Goal: Register for event/course

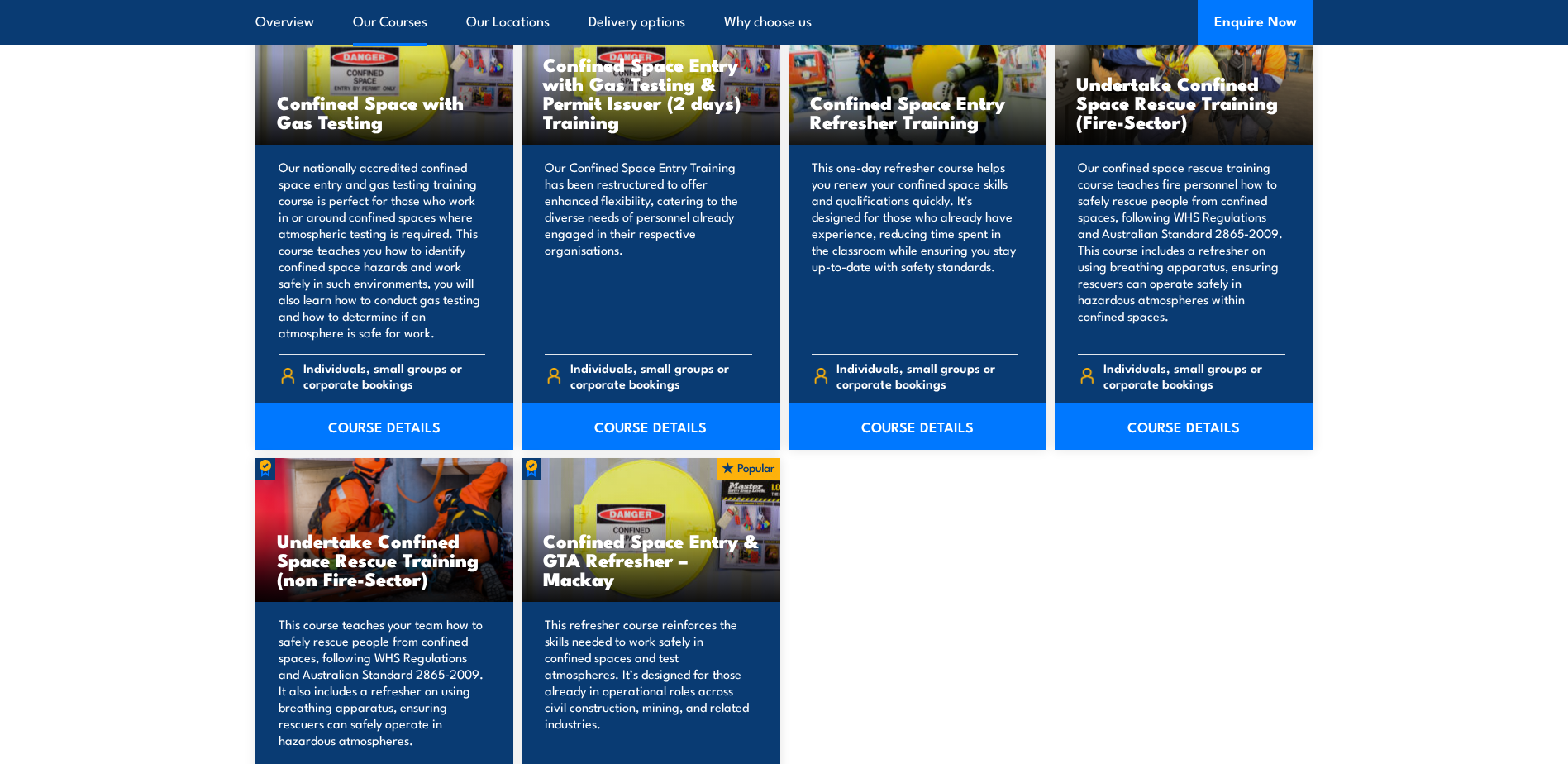
scroll to position [1322, 0]
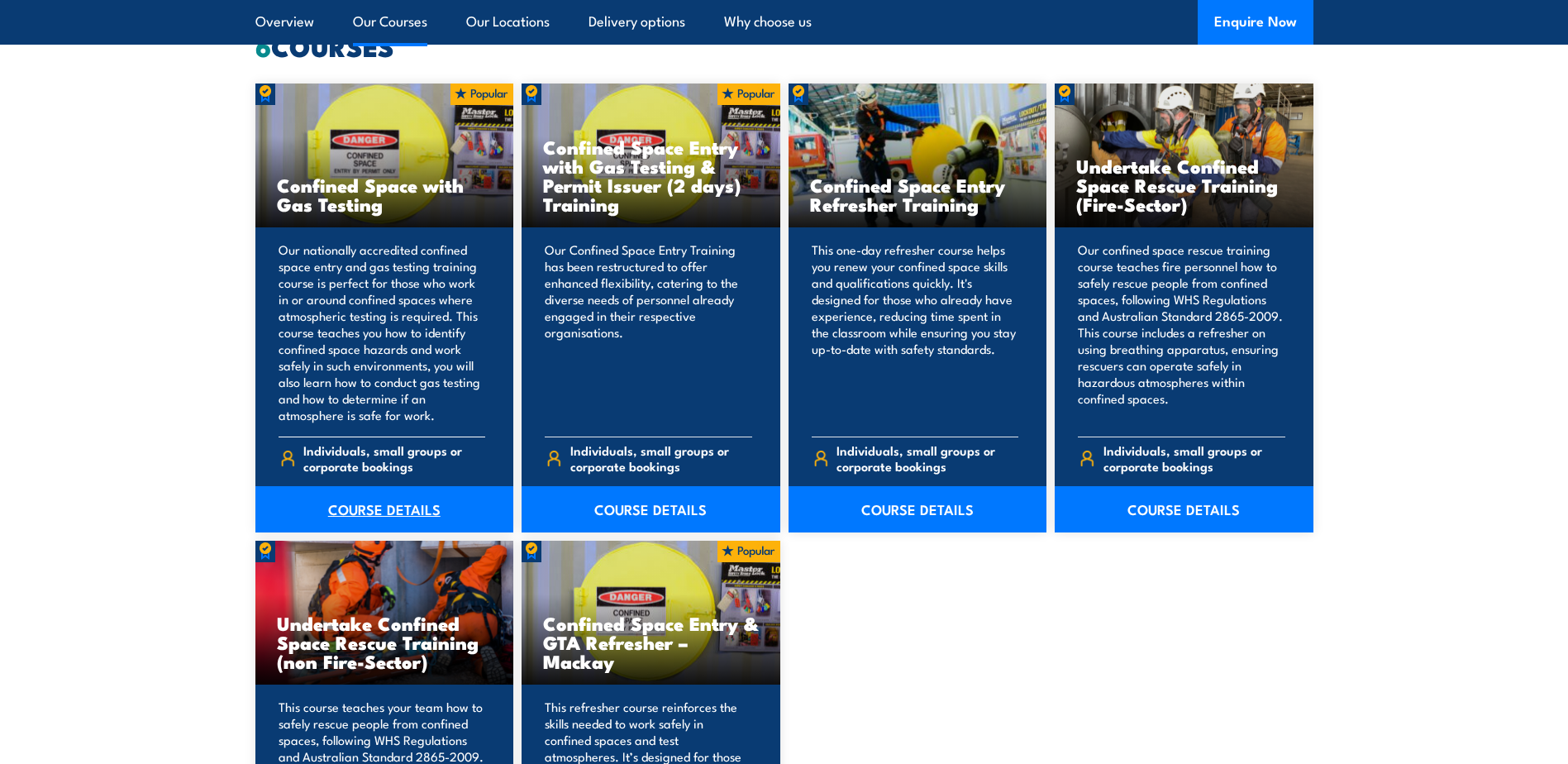
click at [380, 505] on link "COURSE DETAILS" at bounding box center [385, 509] width 259 height 46
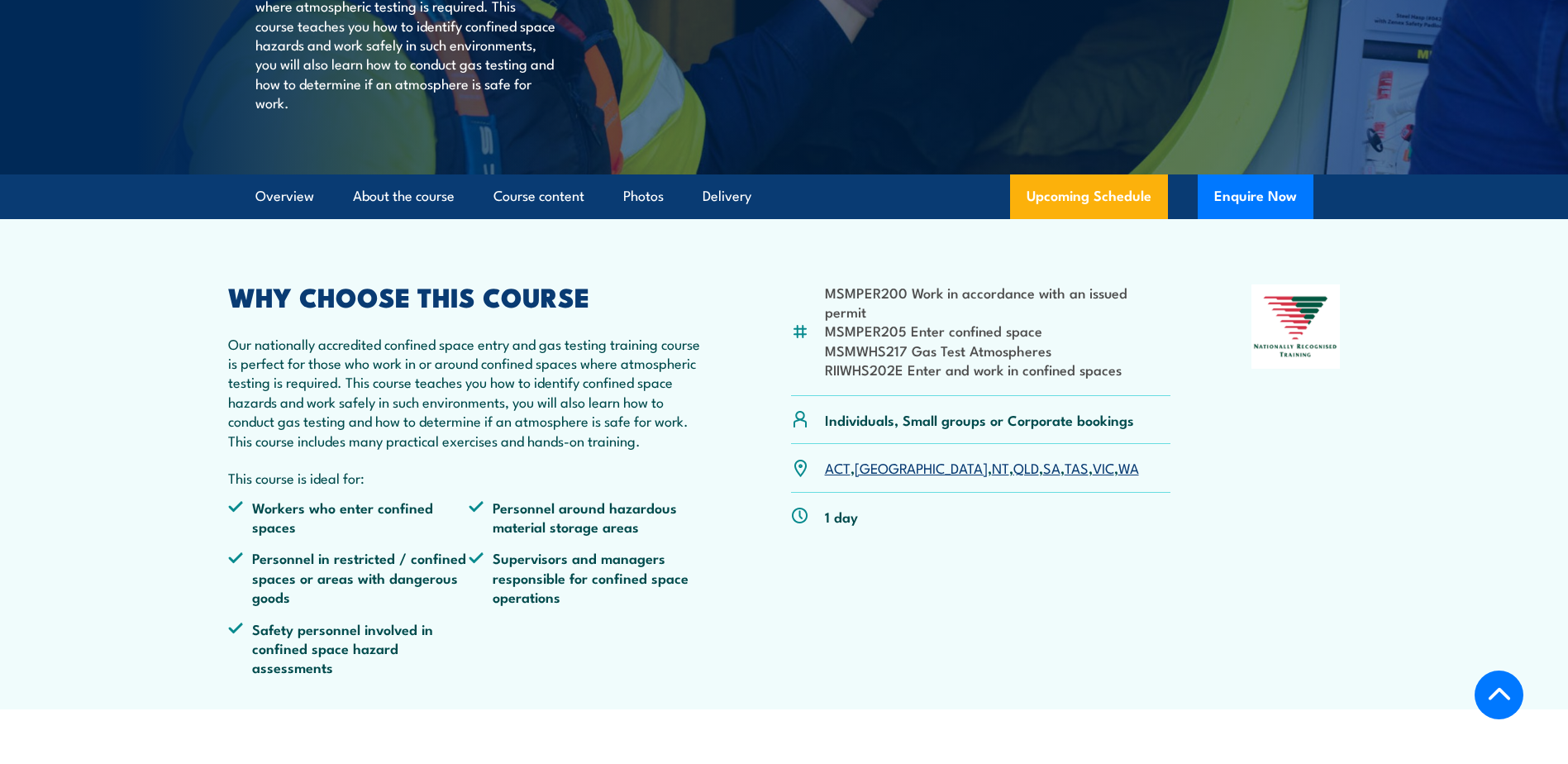
scroll to position [413, 0]
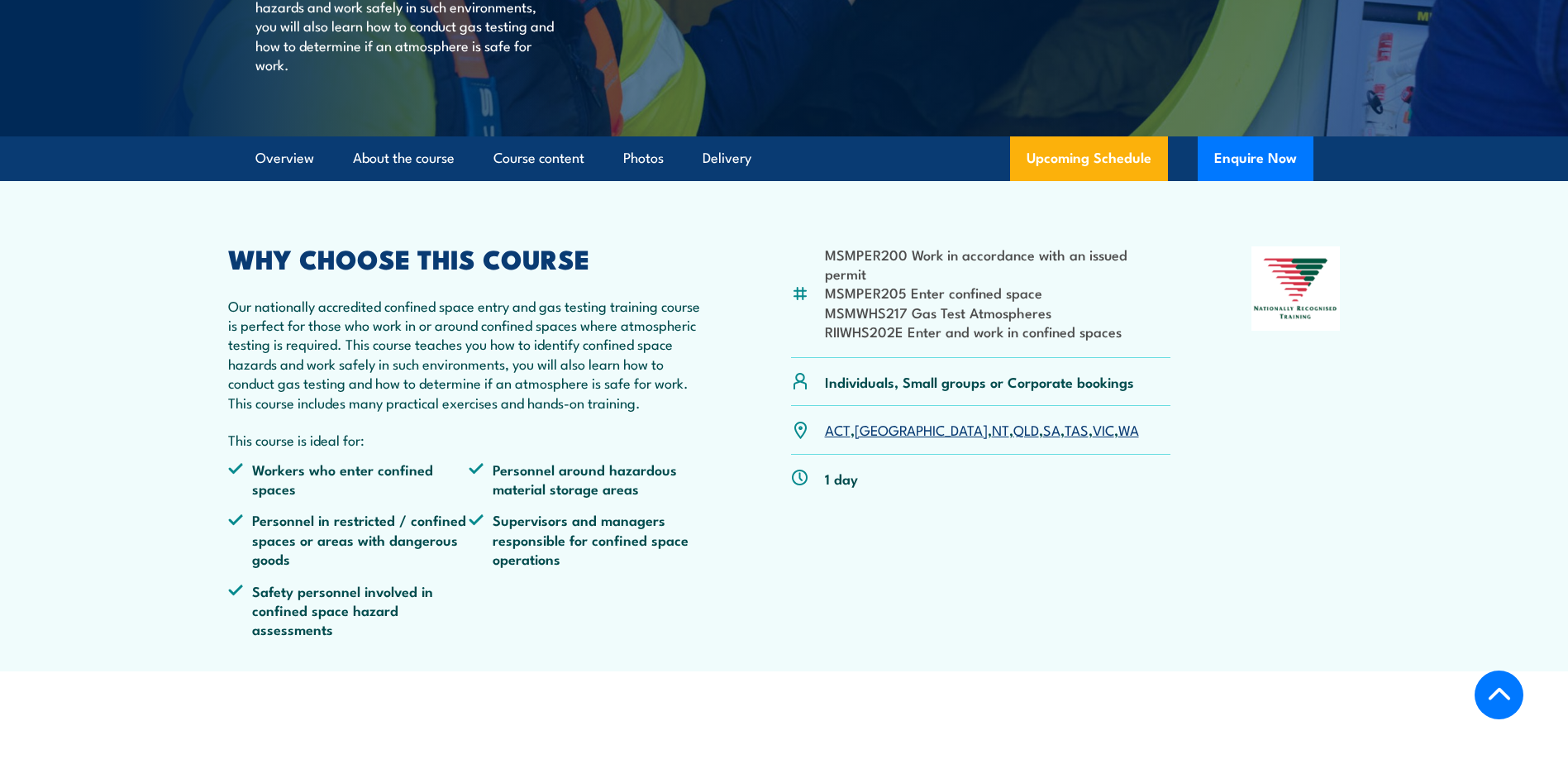
click at [1093, 439] on link "VIC" at bounding box center [1103, 429] width 21 height 20
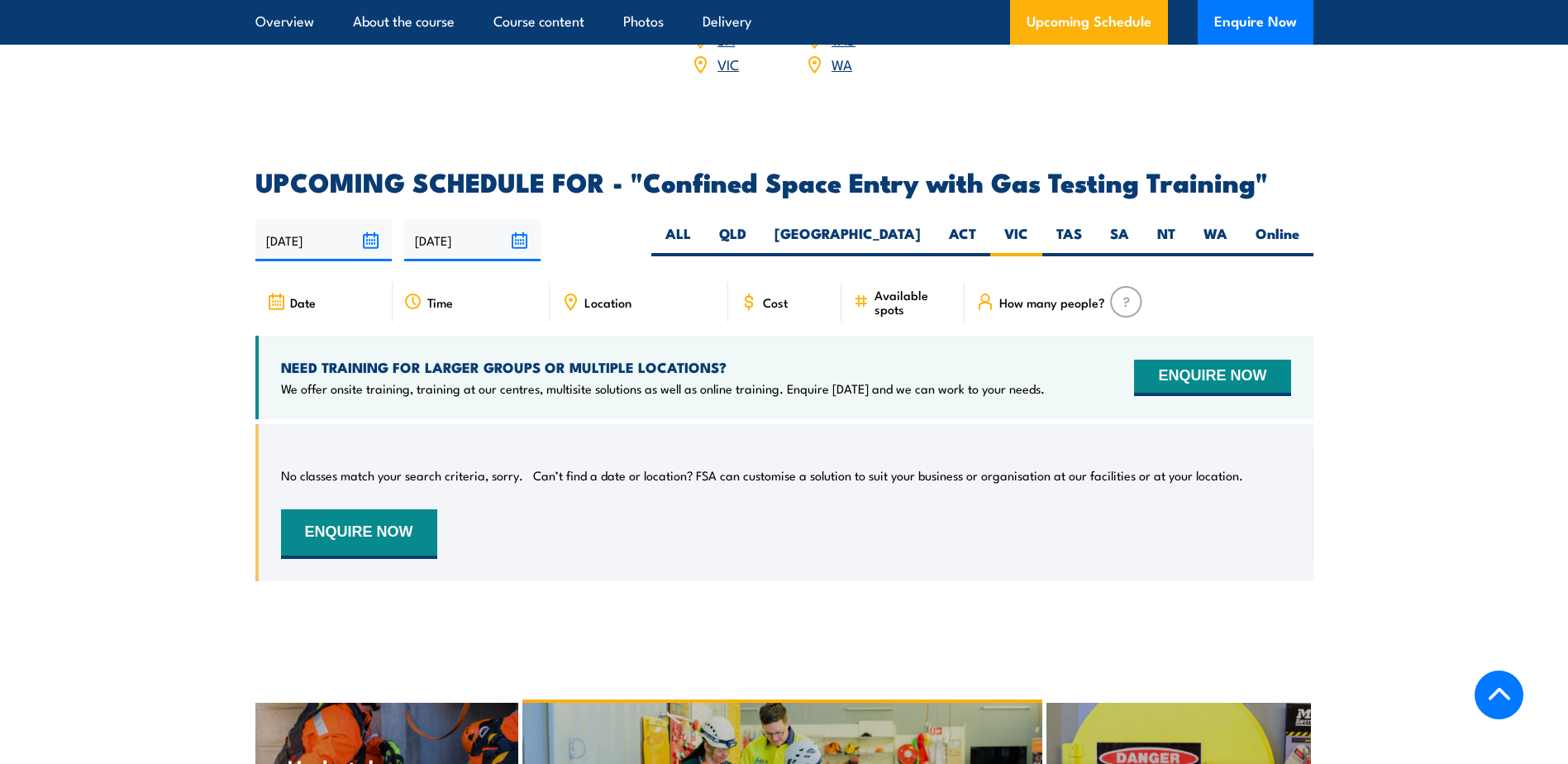
scroll to position [2890, 0]
